Goal: Find specific page/section: Find specific page/section

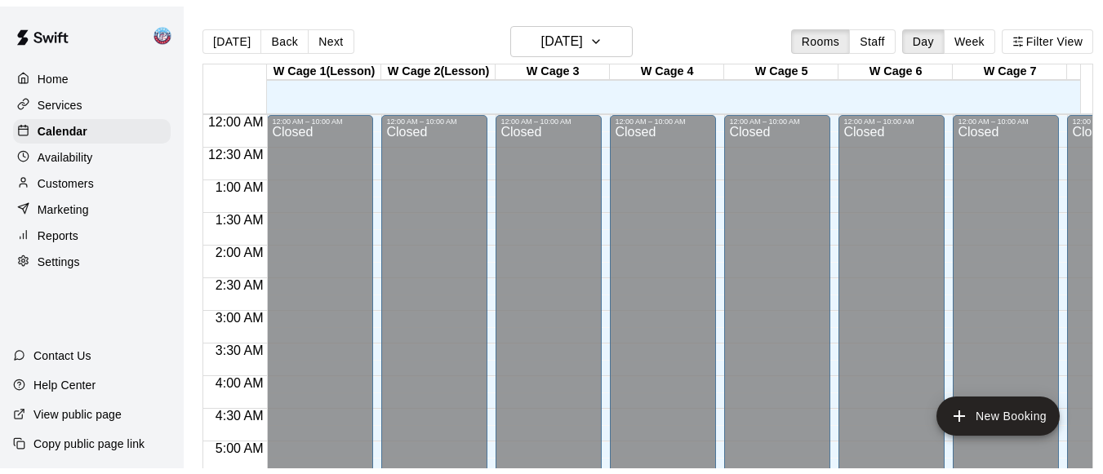
scroll to position [917, 0]
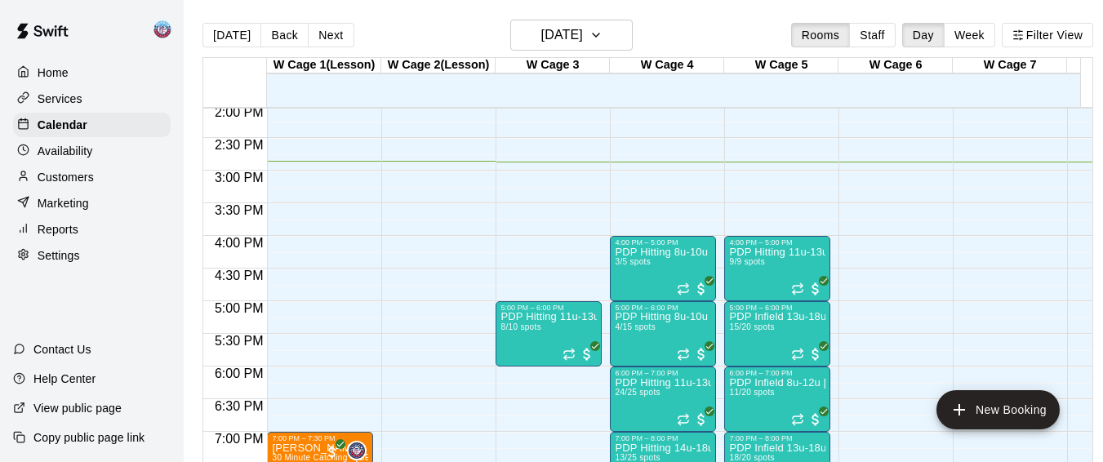
click at [56, 238] on p "Reports" at bounding box center [58, 229] width 41 height 16
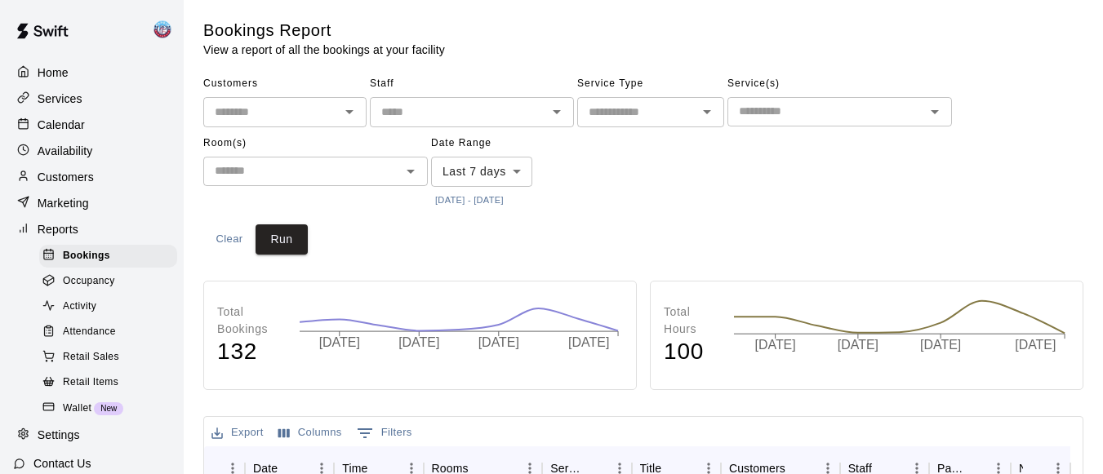
click at [72, 99] on p "Services" at bounding box center [60, 99] width 45 height 16
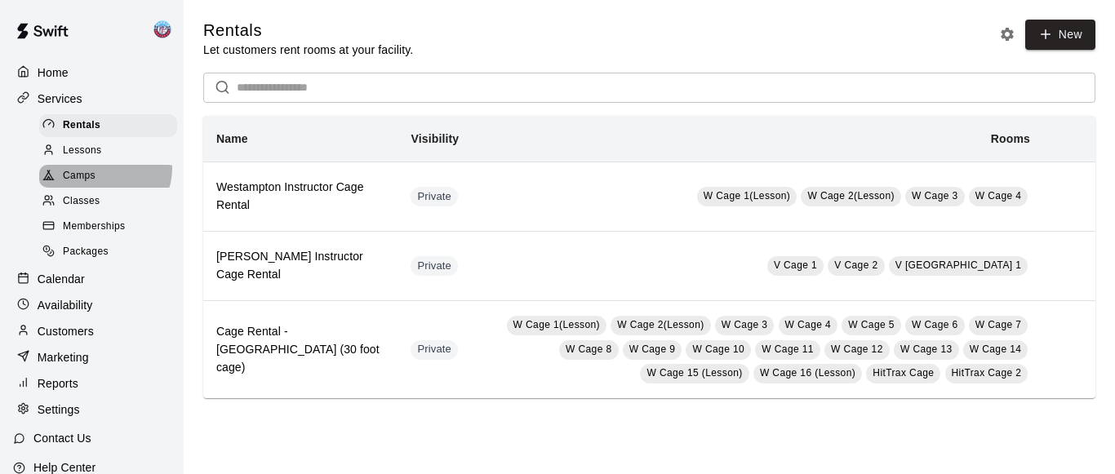
click at [104, 171] on div "Camps" at bounding box center [108, 176] width 138 height 23
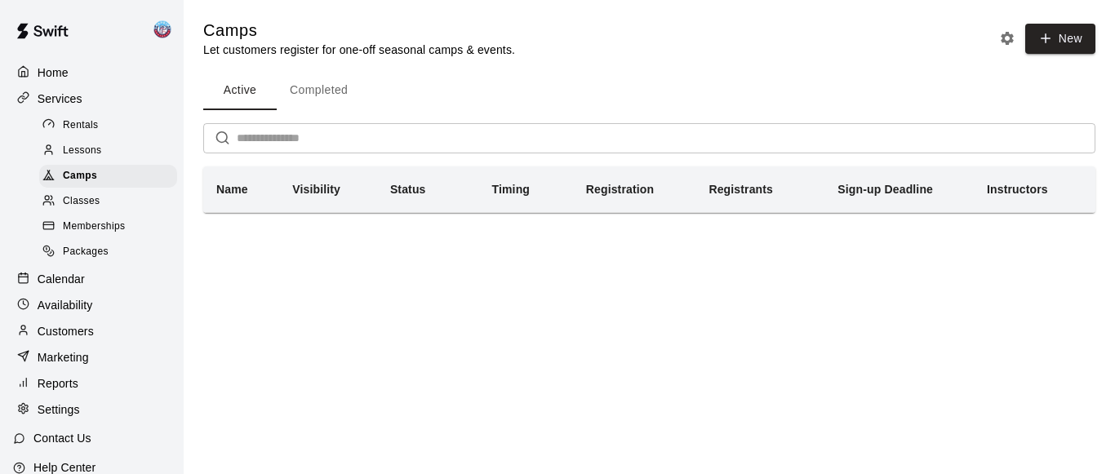
click at [320, 77] on button "Completed" at bounding box center [319, 90] width 84 height 39
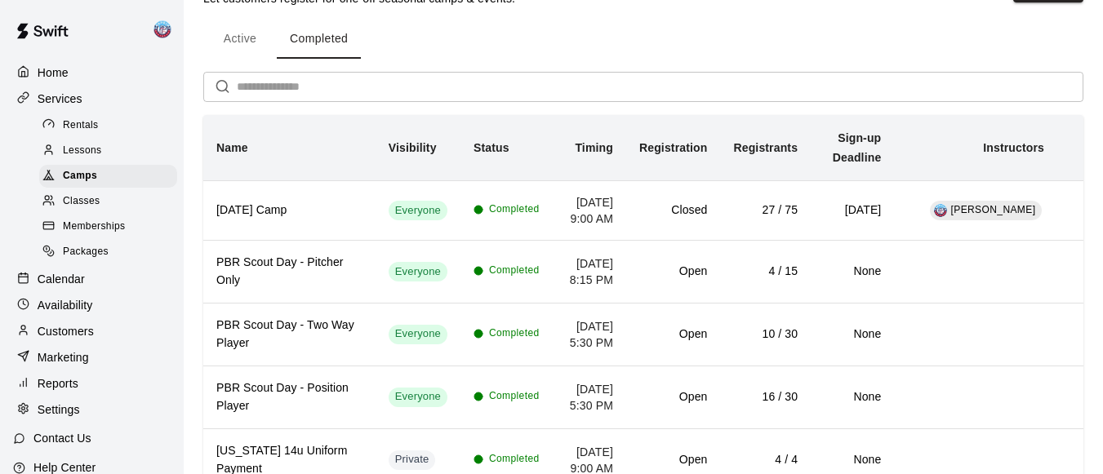
scroll to position [57, 0]
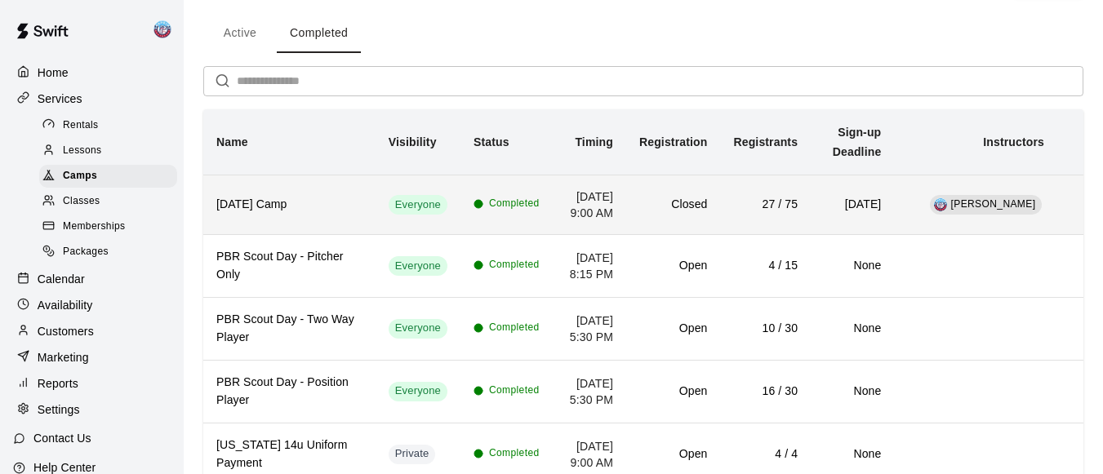
click at [650, 232] on td "Closed" at bounding box center [673, 205] width 94 height 60
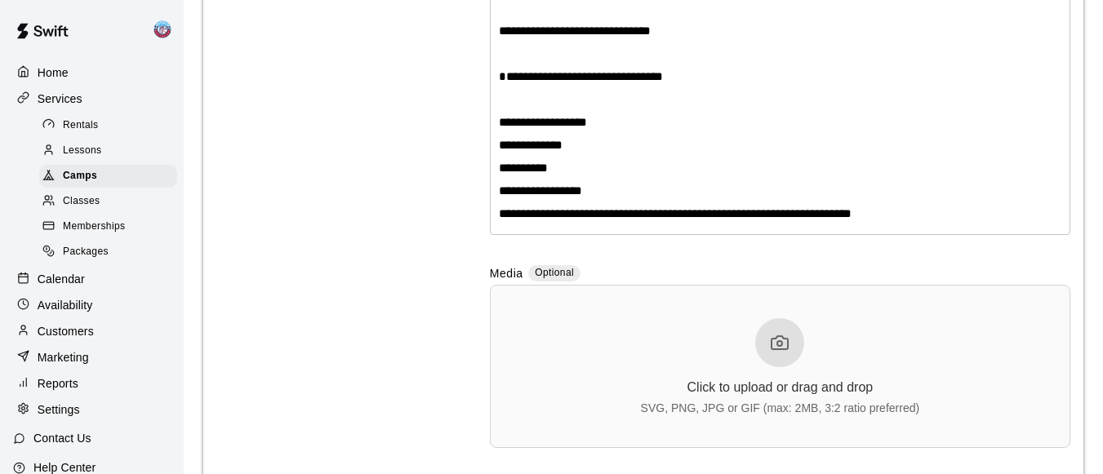
scroll to position [663, 0]
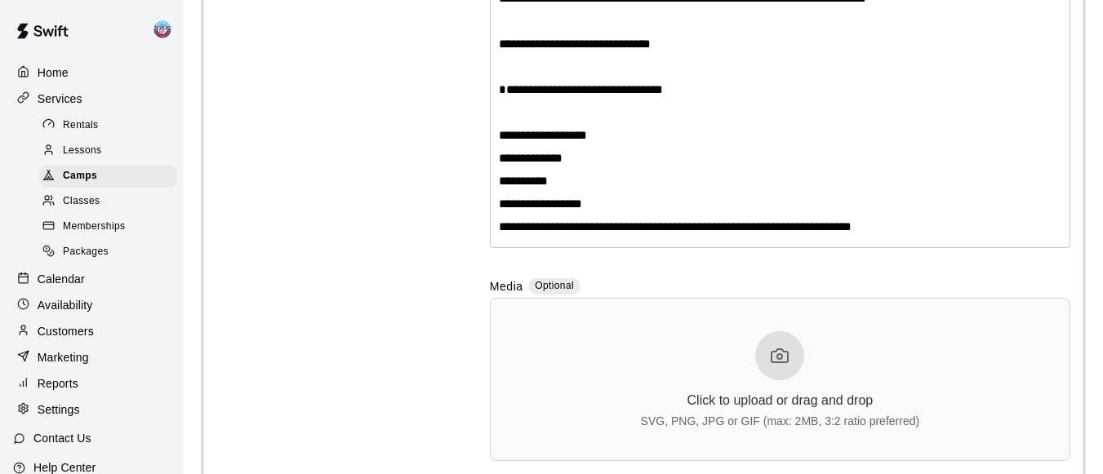
click at [658, 220] on span "**********" at bounding box center [675, 226] width 353 height 12
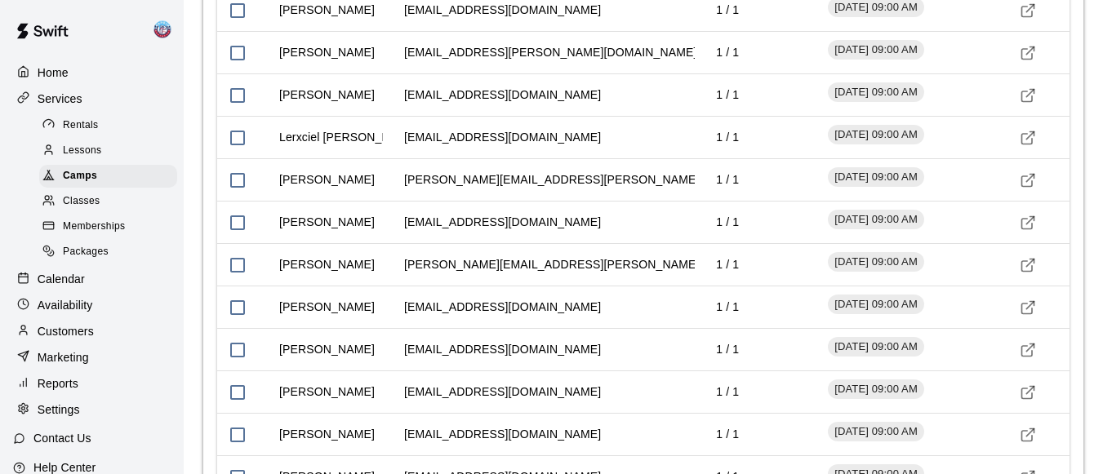
scroll to position [2631, 0]
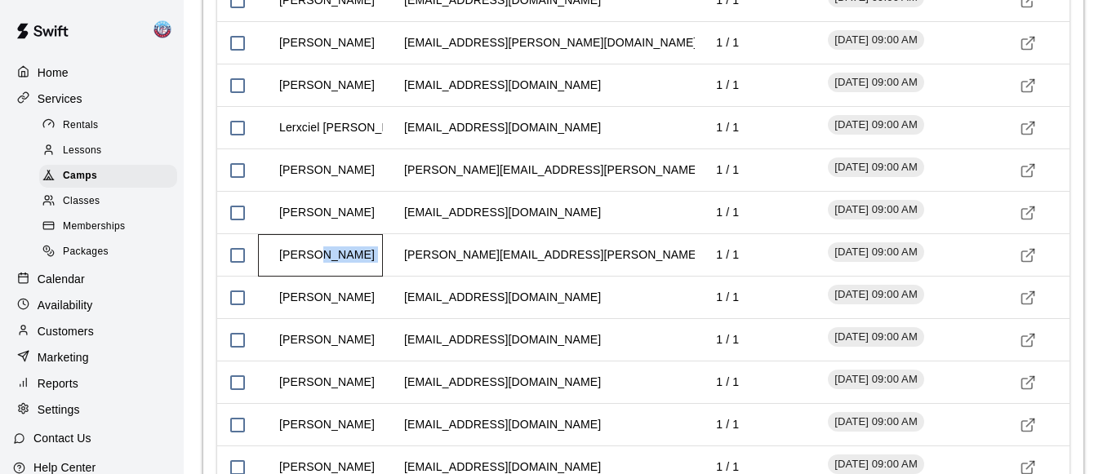
drag, startPoint x: 314, startPoint y: 250, endPoint x: 384, endPoint y: 267, distance: 72.3
click at [384, 267] on div "[PERSON_NAME] [PERSON_NAME][EMAIL_ADDRESS][PERSON_NAME][DOMAIN_NAME] 1 / 1 [DAT…" at bounding box center [643, 255] width 852 height 42
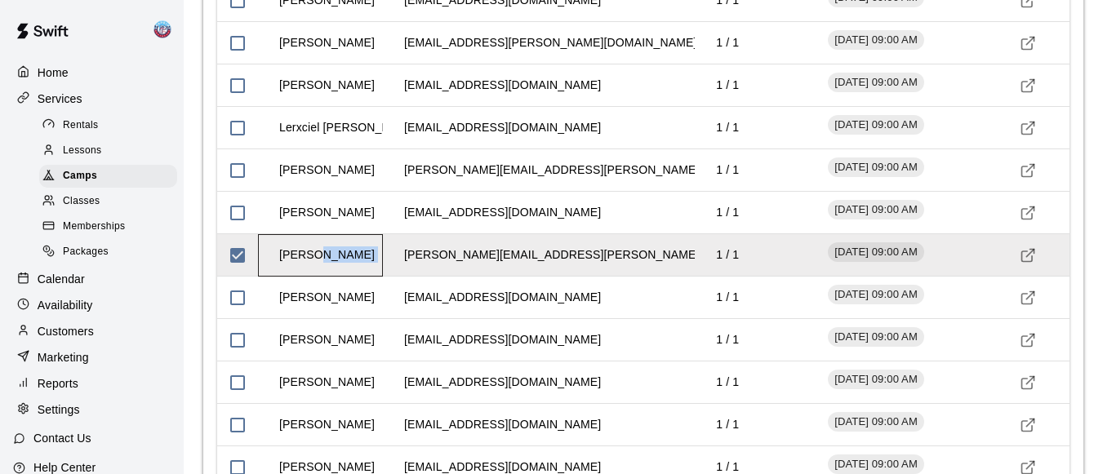
copy td "[PERSON_NAME]"
click at [334, 305] on td "[PERSON_NAME]" at bounding box center [327, 297] width 122 height 43
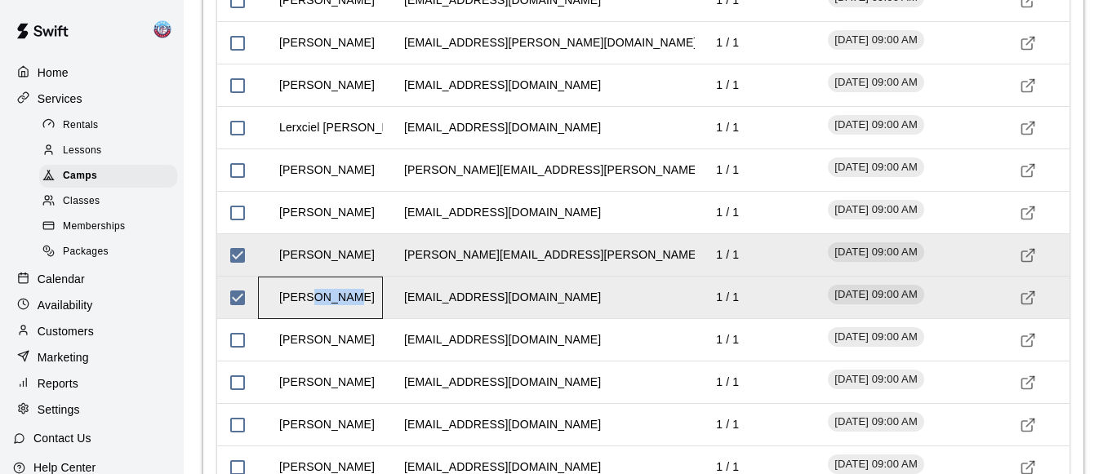
drag, startPoint x: 345, startPoint y: 299, endPoint x: 305, endPoint y: 298, distance: 40.0
click at [305, 298] on td "[PERSON_NAME]" at bounding box center [327, 297] width 122 height 43
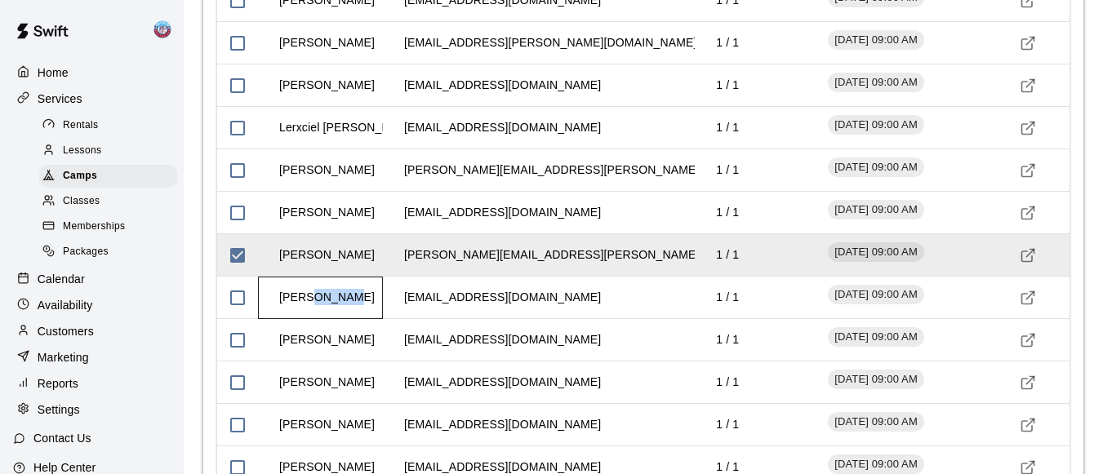
copy td "[PERSON_NAME]"
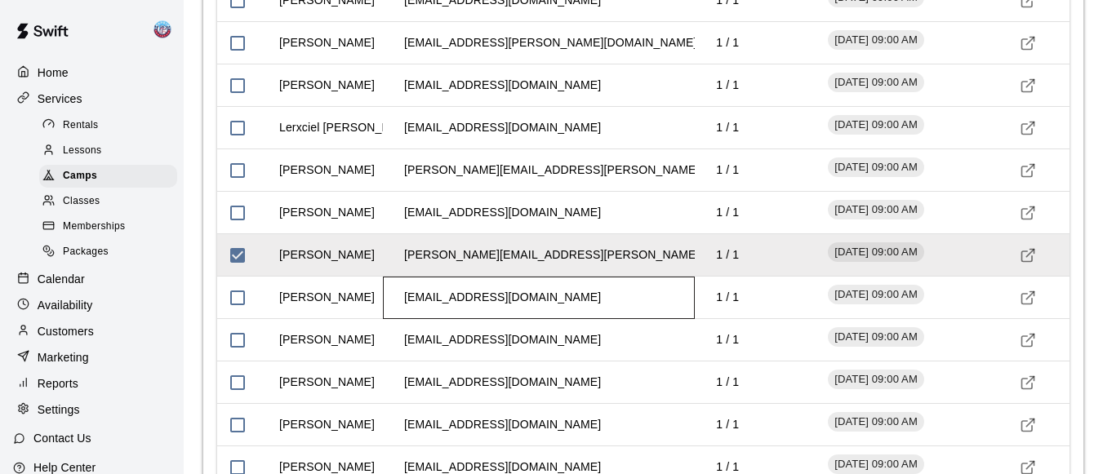
click at [410, 301] on td "[EMAIL_ADDRESS][DOMAIN_NAME]" at bounding box center [502, 297] width 223 height 43
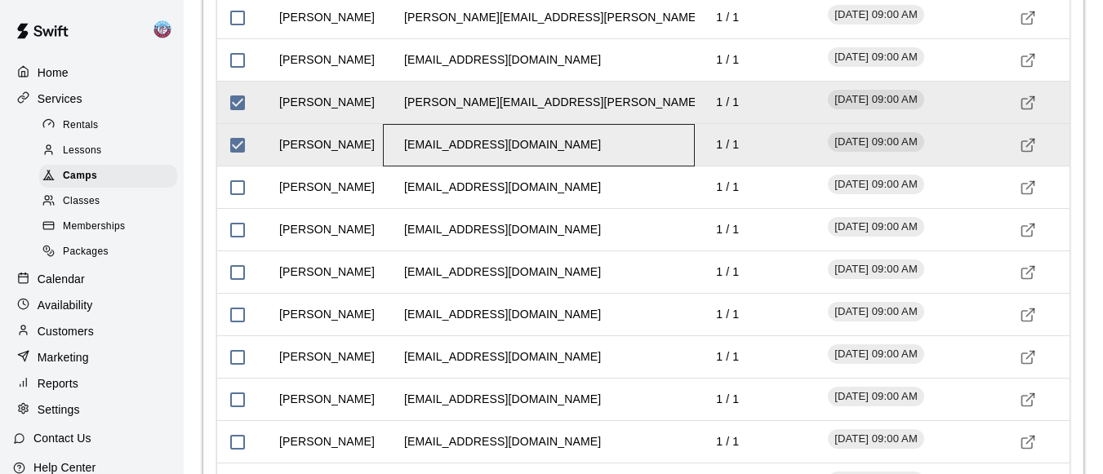
scroll to position [2784, 0]
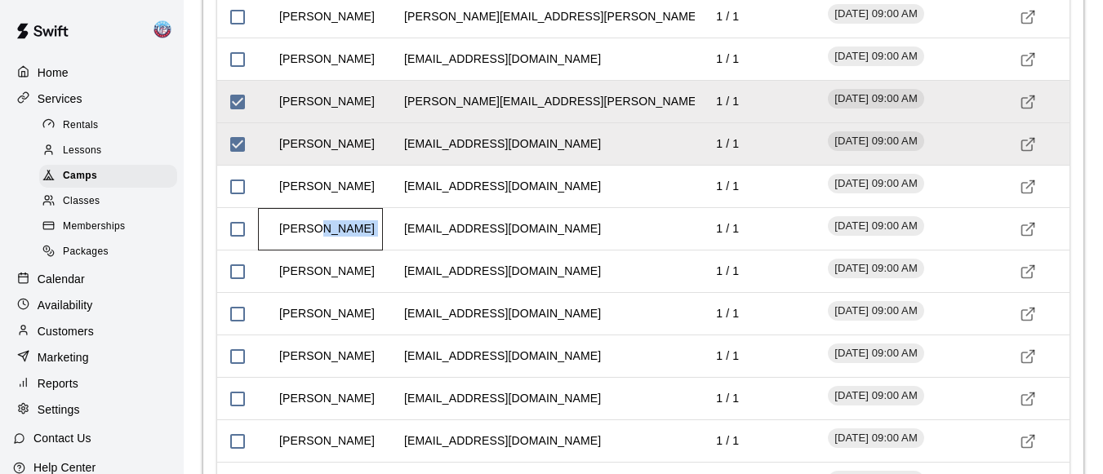
drag, startPoint x: 314, startPoint y: 232, endPoint x: 383, endPoint y: 238, distance: 68.8
click at [383, 238] on div "[PERSON_NAME] [EMAIL_ADDRESS][DOMAIN_NAME] 1 / 1 [DATE] 09:00 AM" at bounding box center [643, 229] width 852 height 42
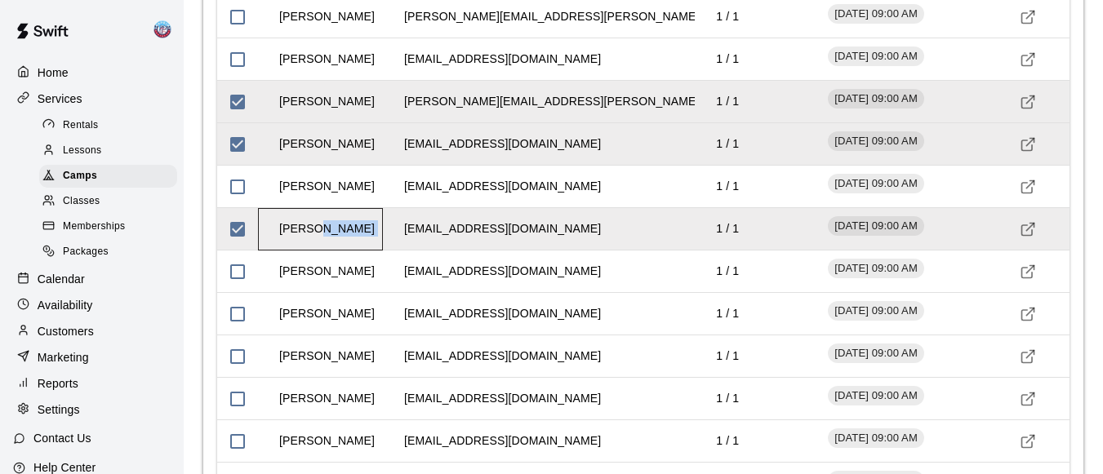
copy td "[PERSON_NAME]"
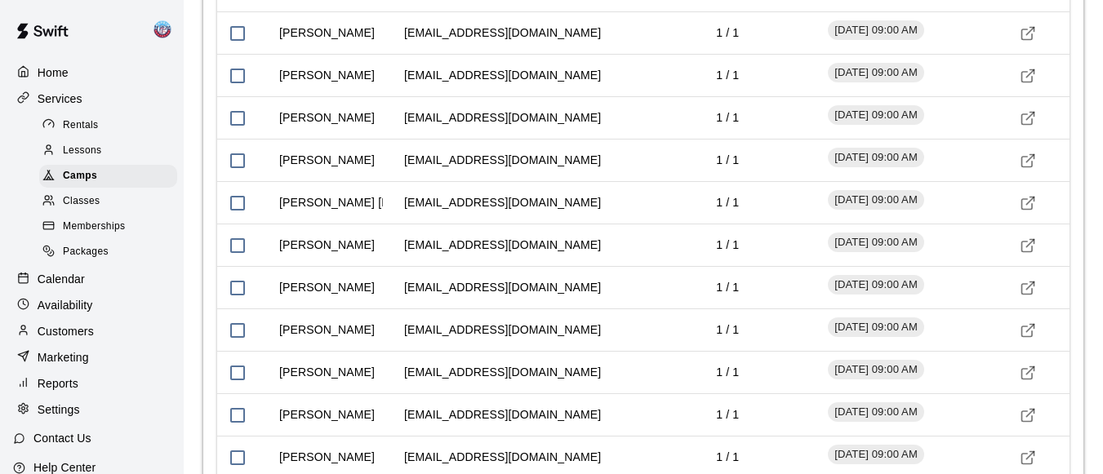
scroll to position [3066, 0]
drag, startPoint x: 308, startPoint y: 118, endPoint x: 372, endPoint y: 118, distance: 64.5
click at [372, 118] on div "[PERSON_NAME]" at bounding box center [320, 117] width 125 height 42
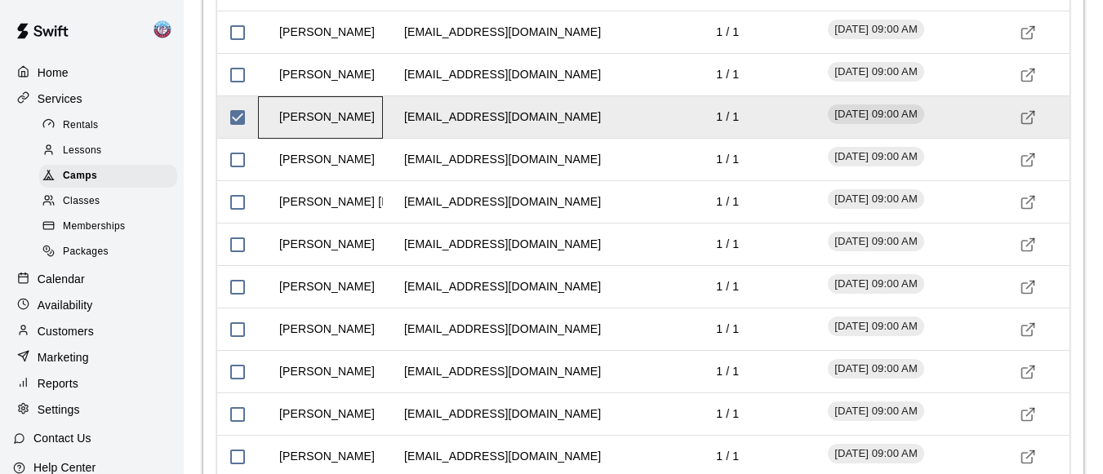
copy td "[PERSON_NAME]"
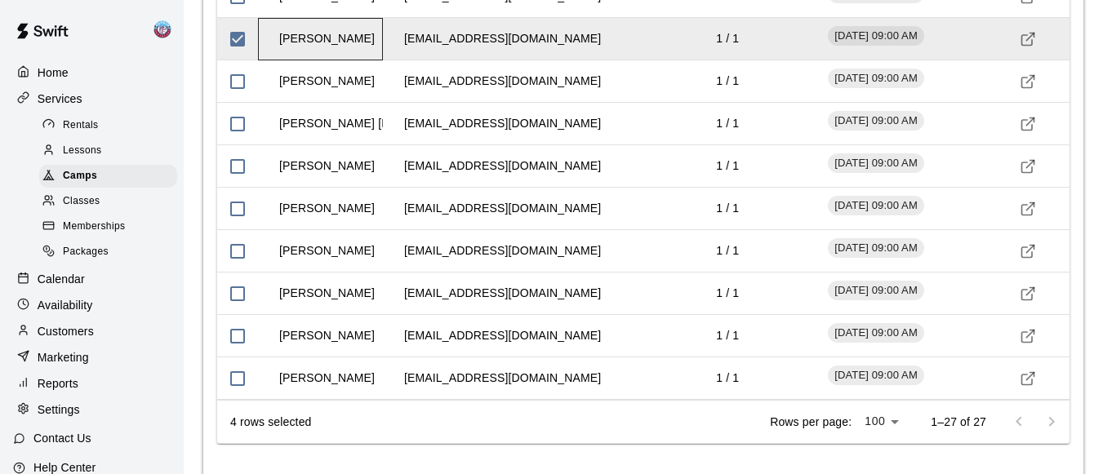
scroll to position [3168, 0]
